Goal: Task Accomplishment & Management: Use online tool/utility

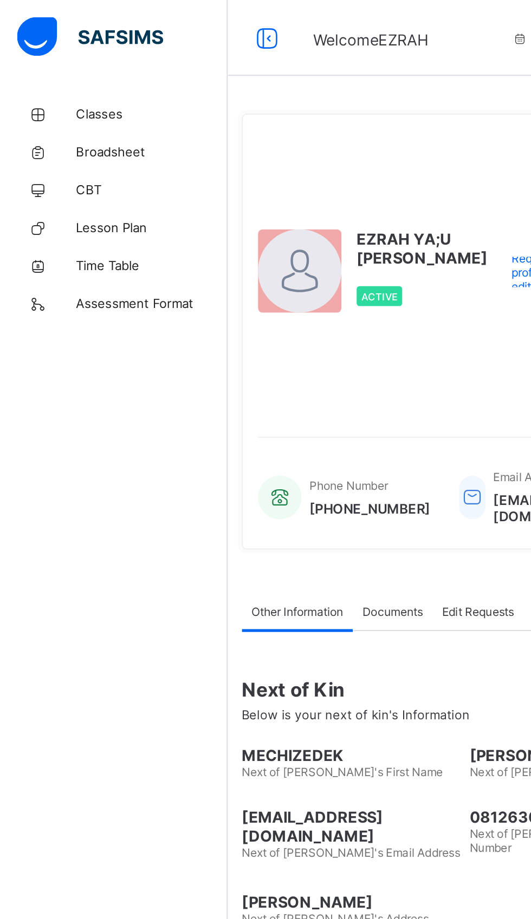
click at [51, 55] on link "Classes" at bounding box center [65, 65] width 130 height 22
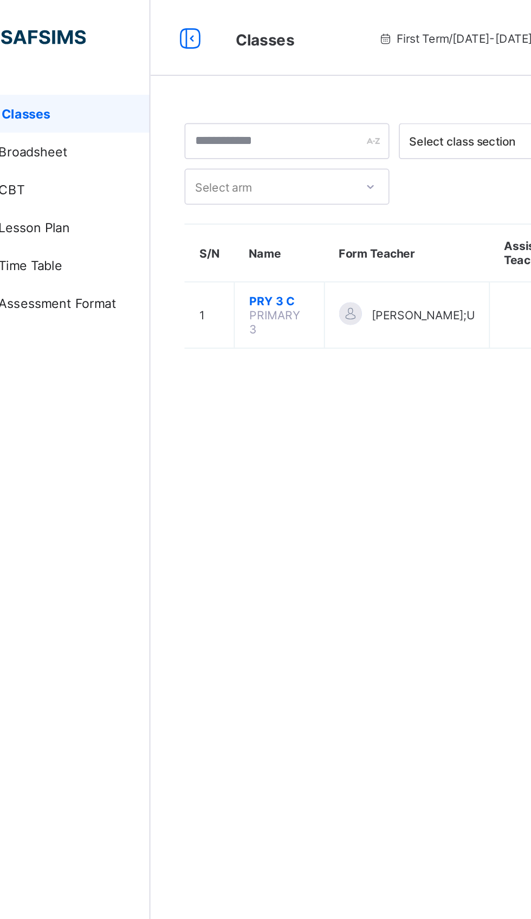
click at [200, 170] on span "PRY 3 C" at bounding box center [203, 172] width 35 height 8
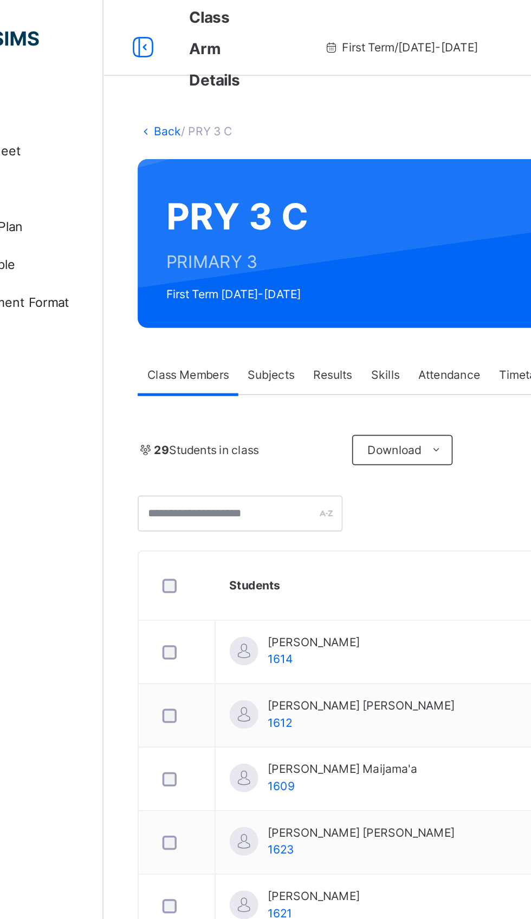
click at [221, 213] on span "Subjects" at bounding box center [225, 215] width 27 height 10
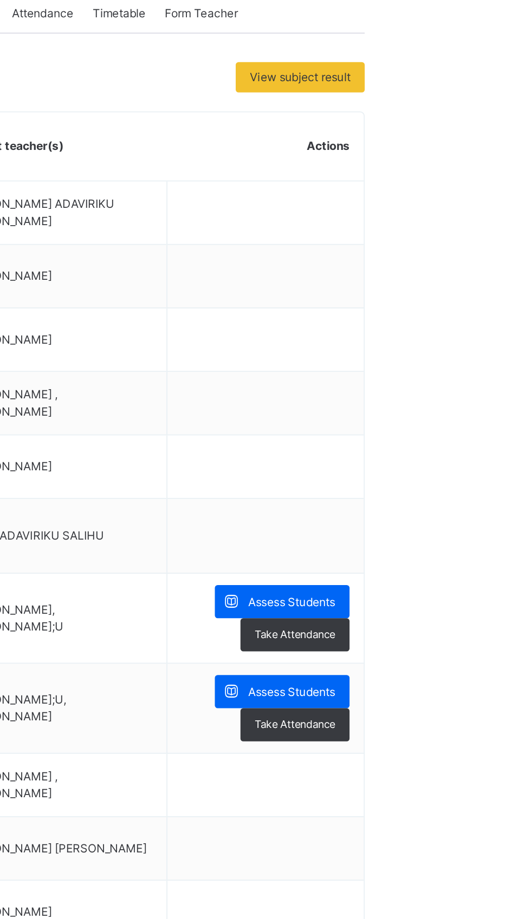
click at [473, 604] on span "Assess Students" at bounding box center [470, 602] width 50 height 10
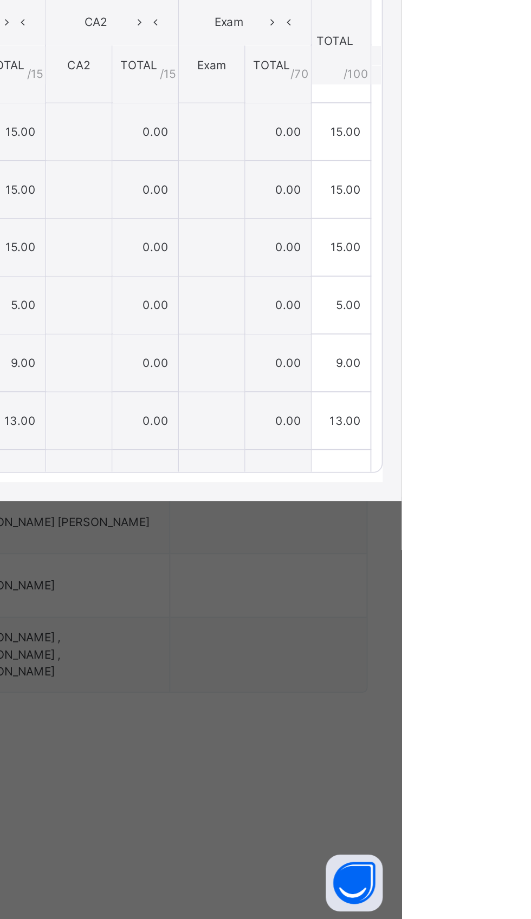
scroll to position [737, 0]
